Goal: Task Accomplishment & Management: Manage account settings

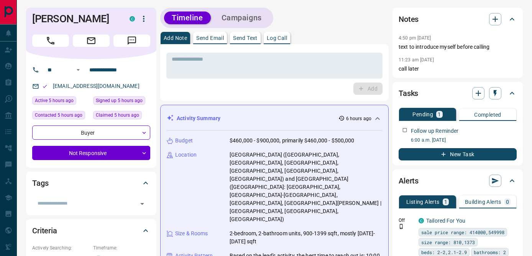
click at [210, 79] on div "* ​ Add" at bounding box center [274, 72] width 216 height 44
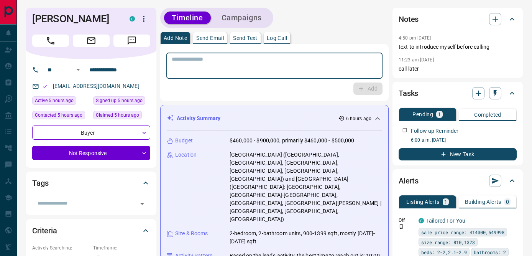
click at [205, 69] on textarea at bounding box center [274, 66] width 205 height 20
type textarea "*"
type textarea "**********"
click at [367, 93] on button "Add" at bounding box center [367, 88] width 29 height 12
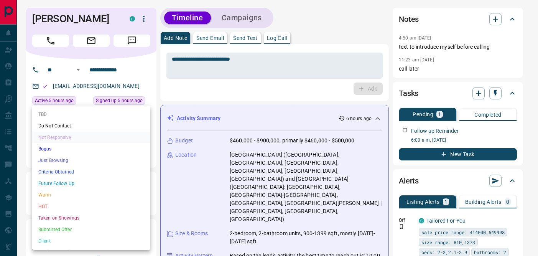
click at [60, 159] on li "Just Browsing" at bounding box center [91, 159] width 118 height 11
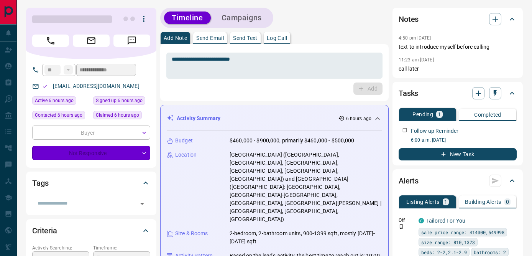
type input "*"
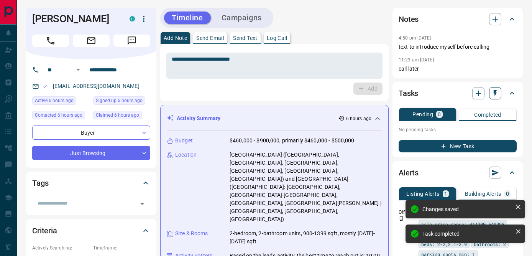
click at [497, 95] on icon "button" at bounding box center [495, 93] width 8 height 8
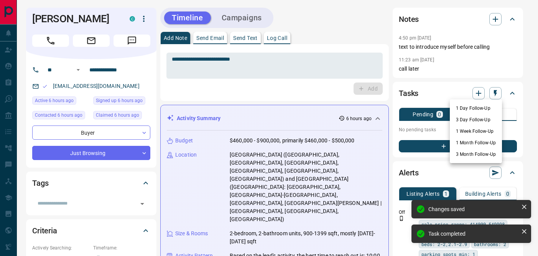
click at [474, 129] on li "1 Week Follow-Up" at bounding box center [476, 130] width 52 height 11
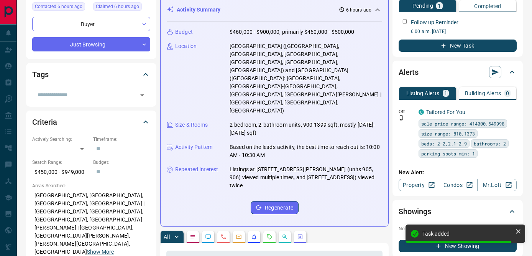
scroll to position [48, 0]
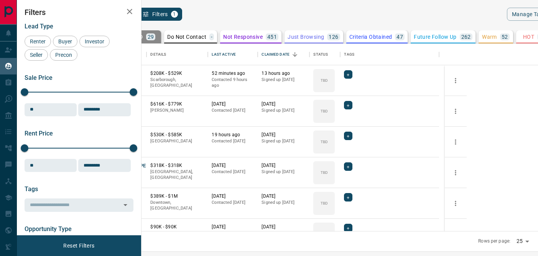
scroll to position [181, 387]
click at [141, 73] on icon "Open in New Tab" at bounding box center [138, 73] width 6 height 6
click at [133, 14] on icon "search button" at bounding box center [128, 14] width 9 height 9
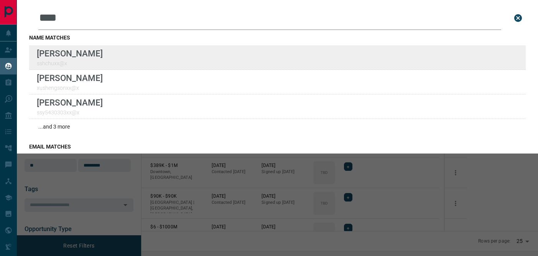
type input "****"
click at [0, 0] on div "Lead Transfers Claim Leads My Leads Tasks Opportunities Deals Campaigns Automat…" at bounding box center [269, 123] width 538 height 246
